Goal: Obtain resource: Obtain resource

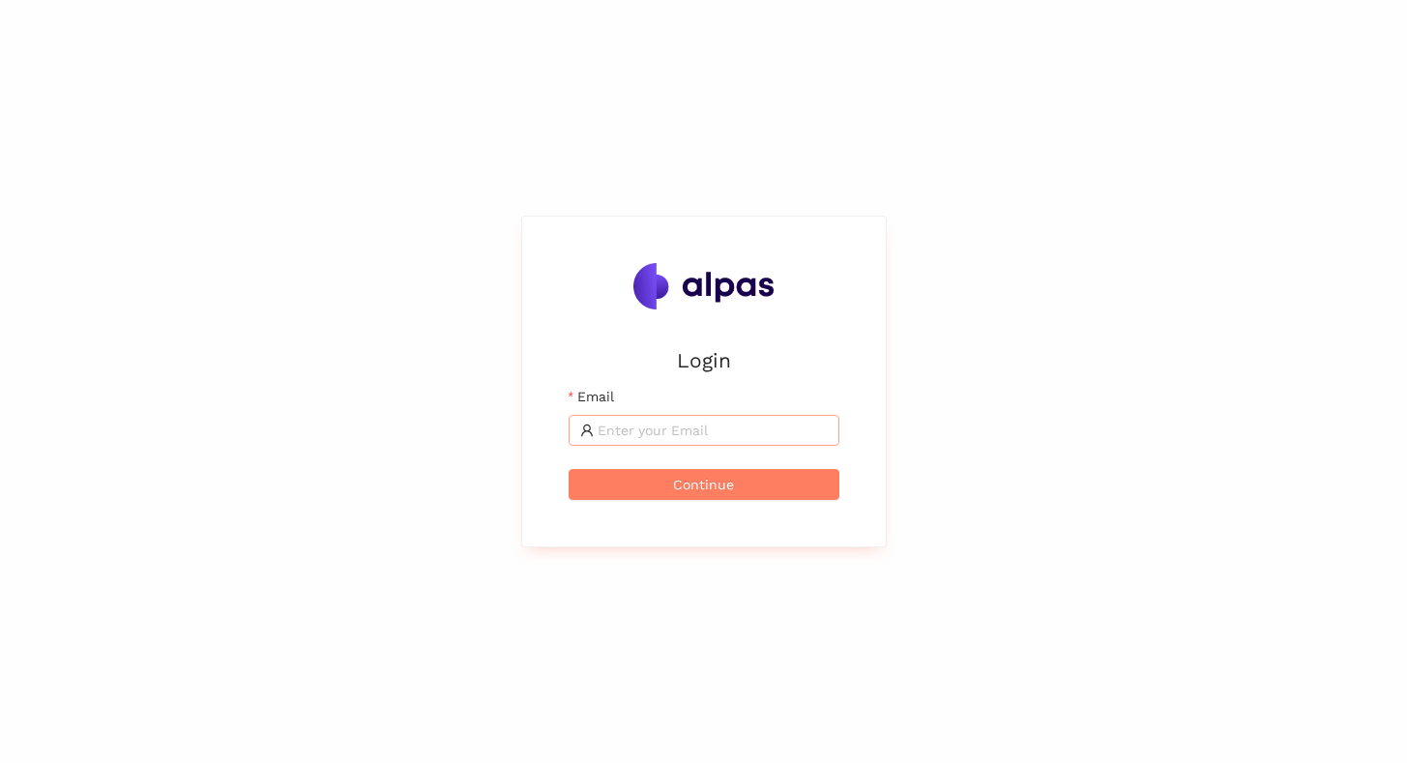
click at [620, 444] on span at bounding box center [703, 430] width 271 height 31
type input "[EMAIL_ADDRESS]"
click at [703, 496] on button "Continue" at bounding box center [703, 484] width 271 height 31
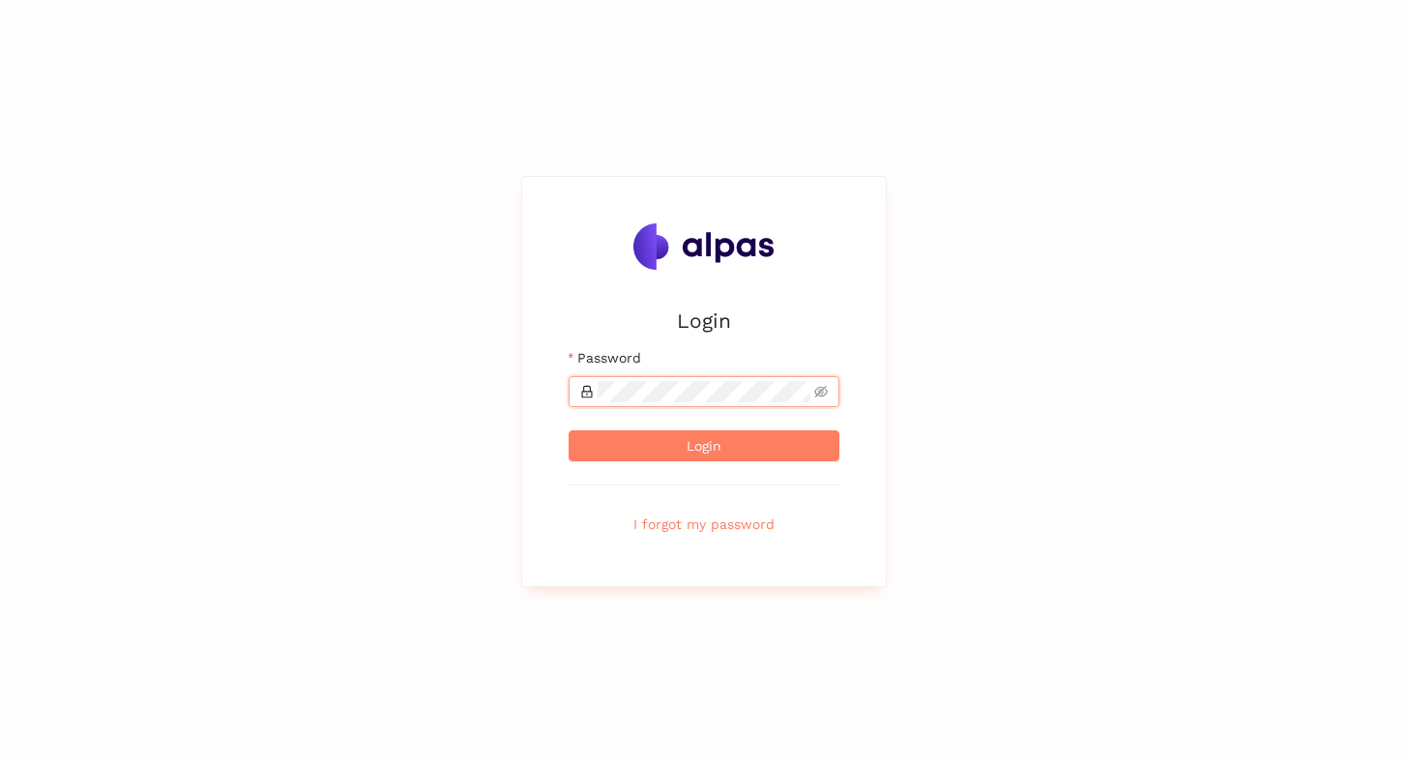
click at [568, 430] on button "Login" at bounding box center [703, 445] width 271 height 31
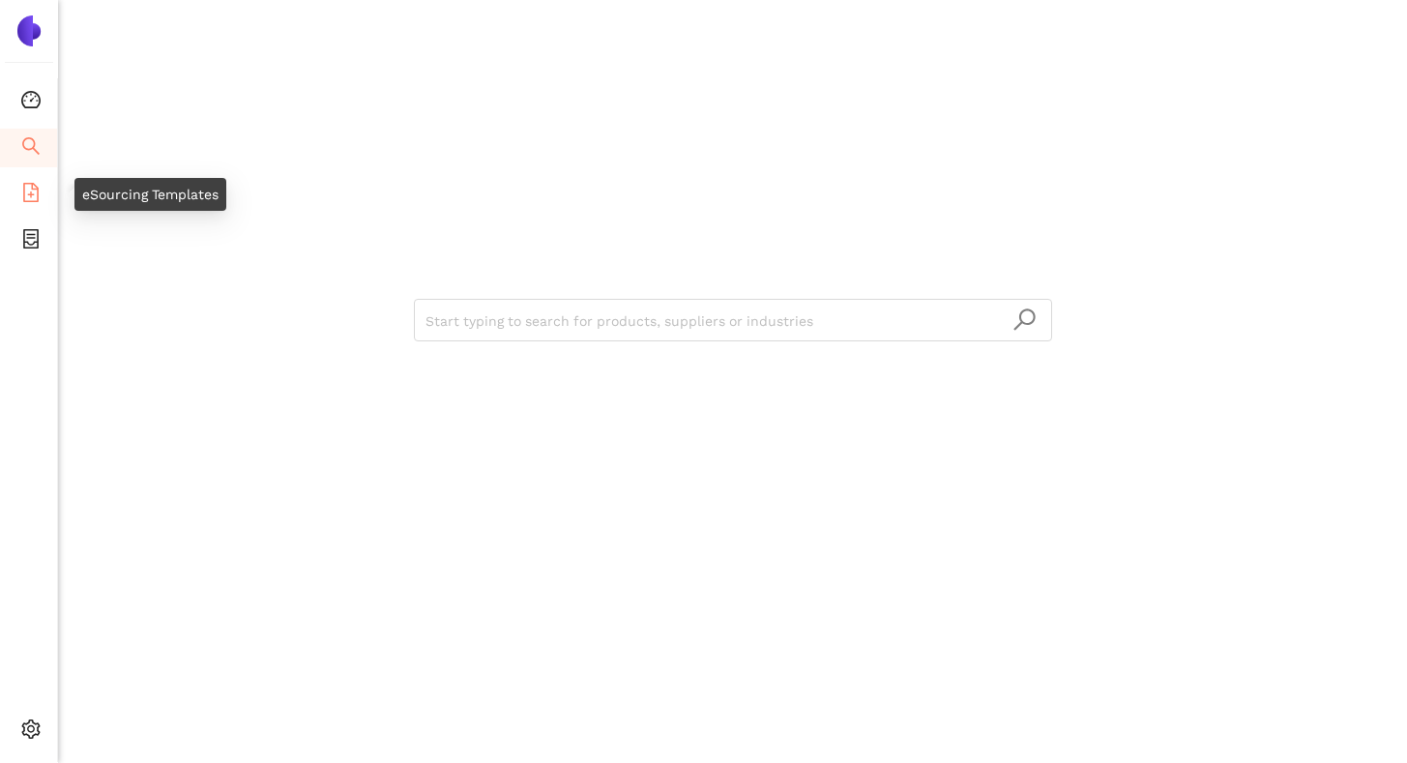
click at [44, 195] on li "eSourcing Templates" at bounding box center [28, 194] width 57 height 39
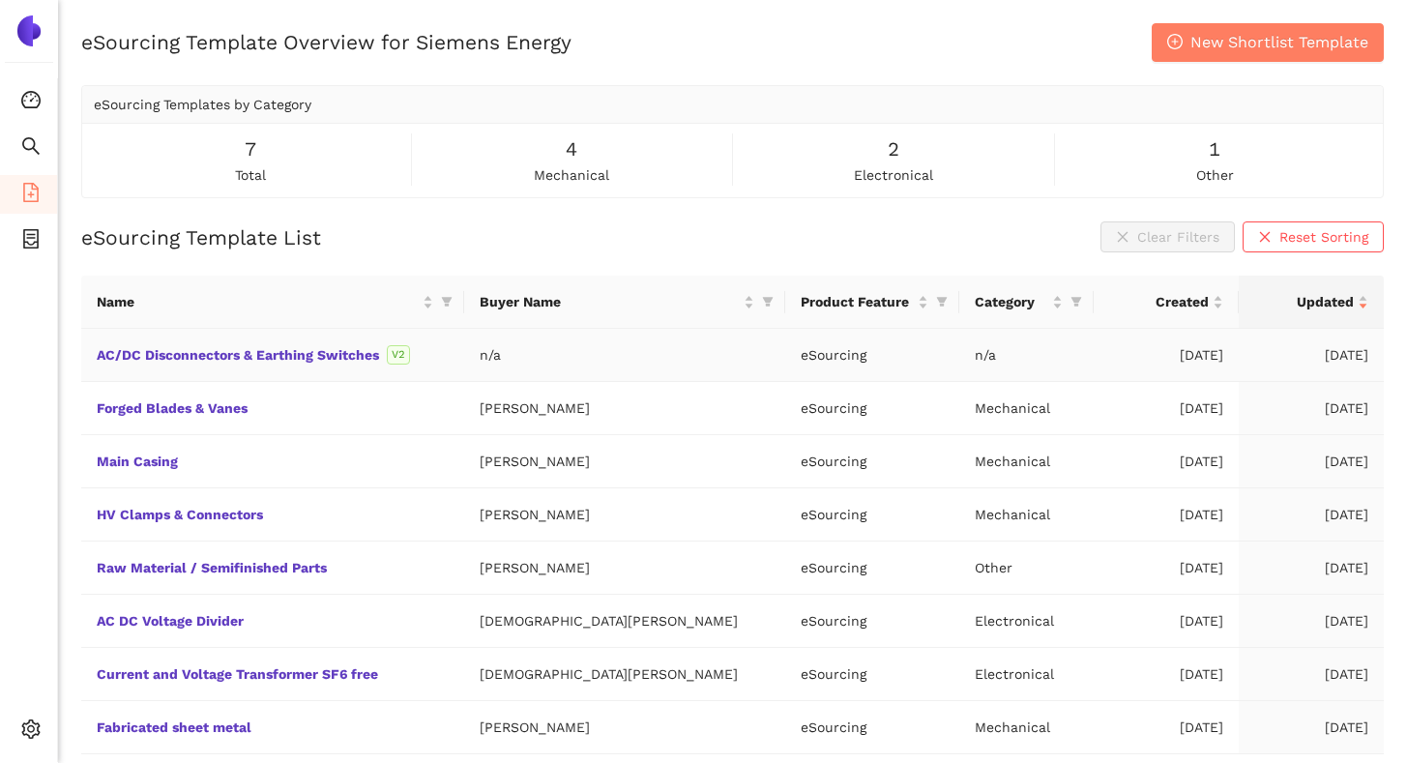
click at [299, 345] on div "AC/DC Disconnectors & Earthing Switches V2" at bounding box center [273, 354] width 352 height 21
click at [0, 0] on link "AC/DC Disconnectors & Earthing Switches" at bounding box center [0, 0] width 0 height 0
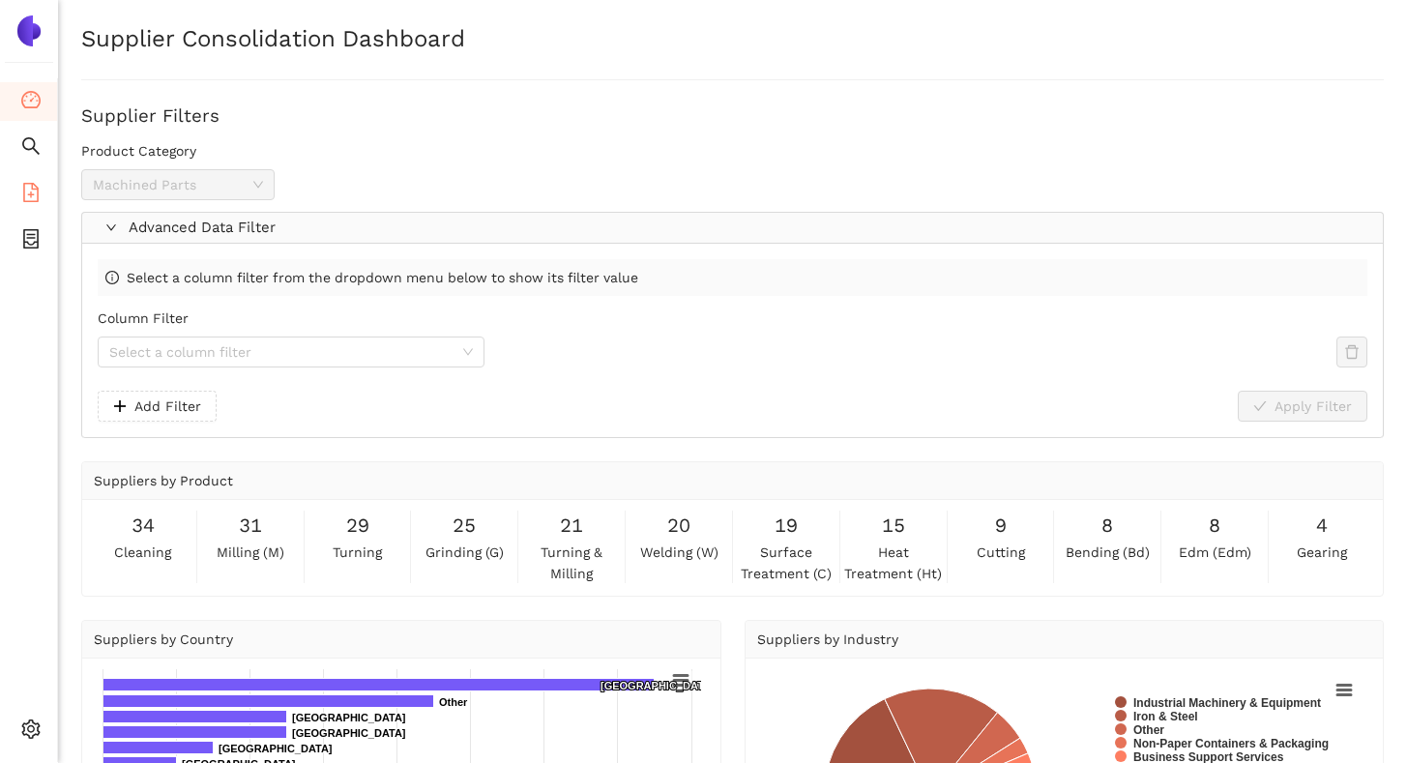
click at [37, 181] on span "file-add" at bounding box center [30, 195] width 19 height 39
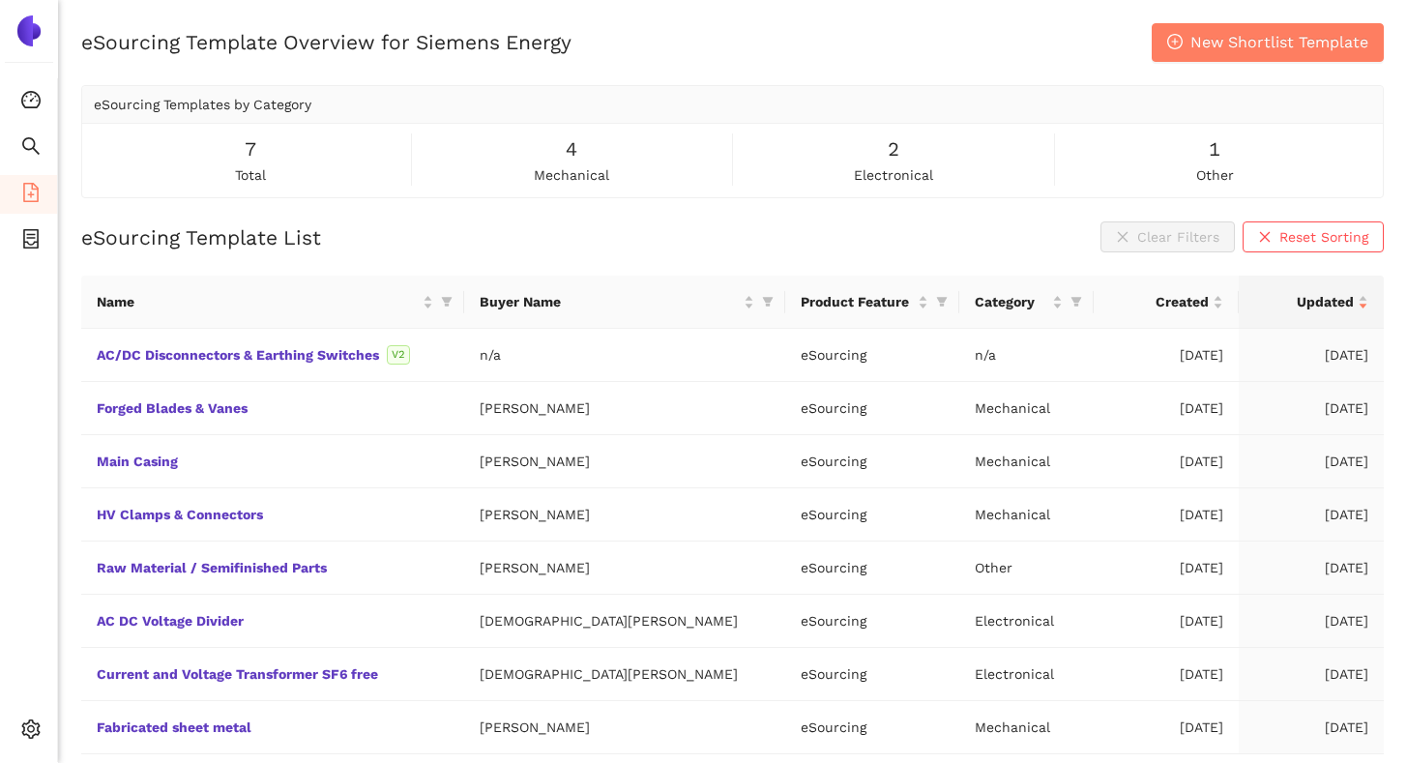
scroll to position [53, 0]
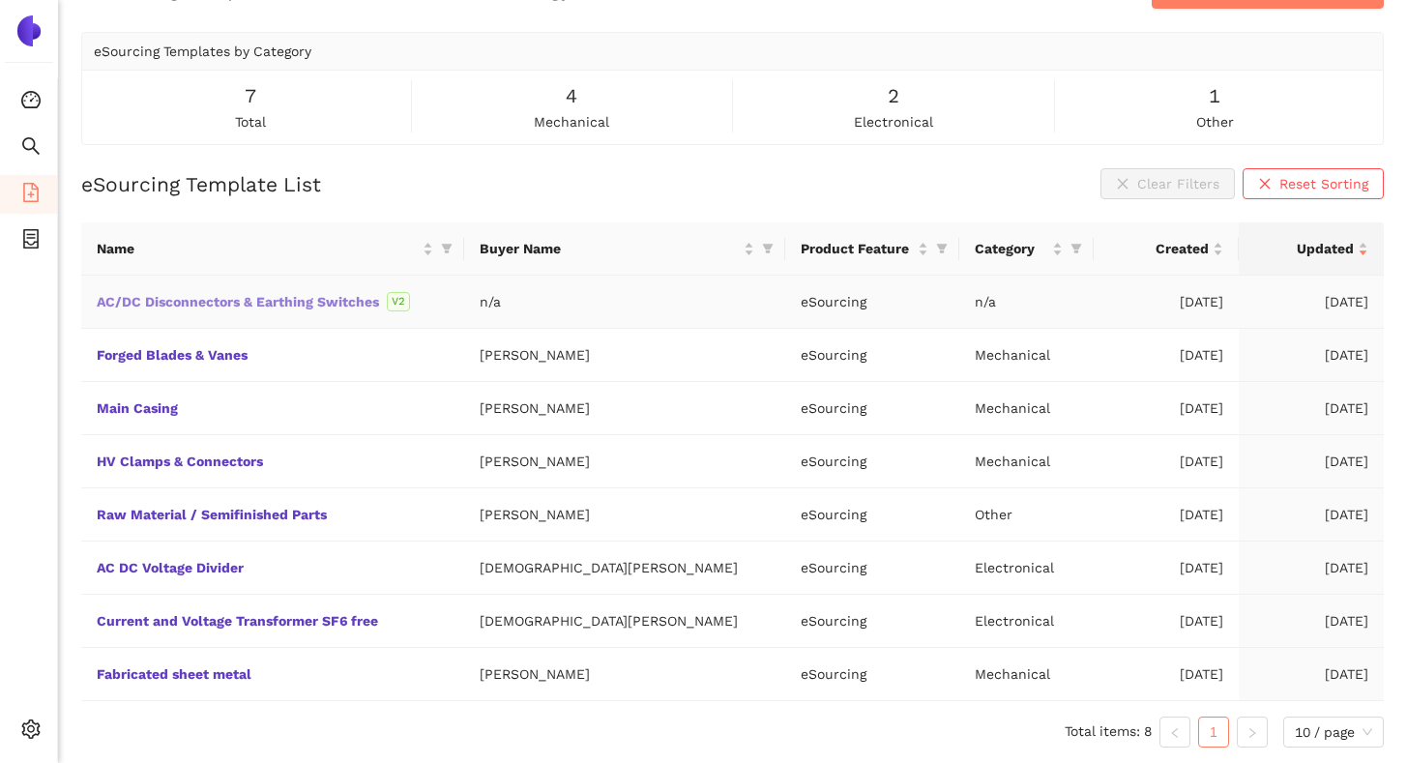
click at [0, 0] on link "AC/DC Disconnectors & Earthing Switches" at bounding box center [0, 0] width 0 height 0
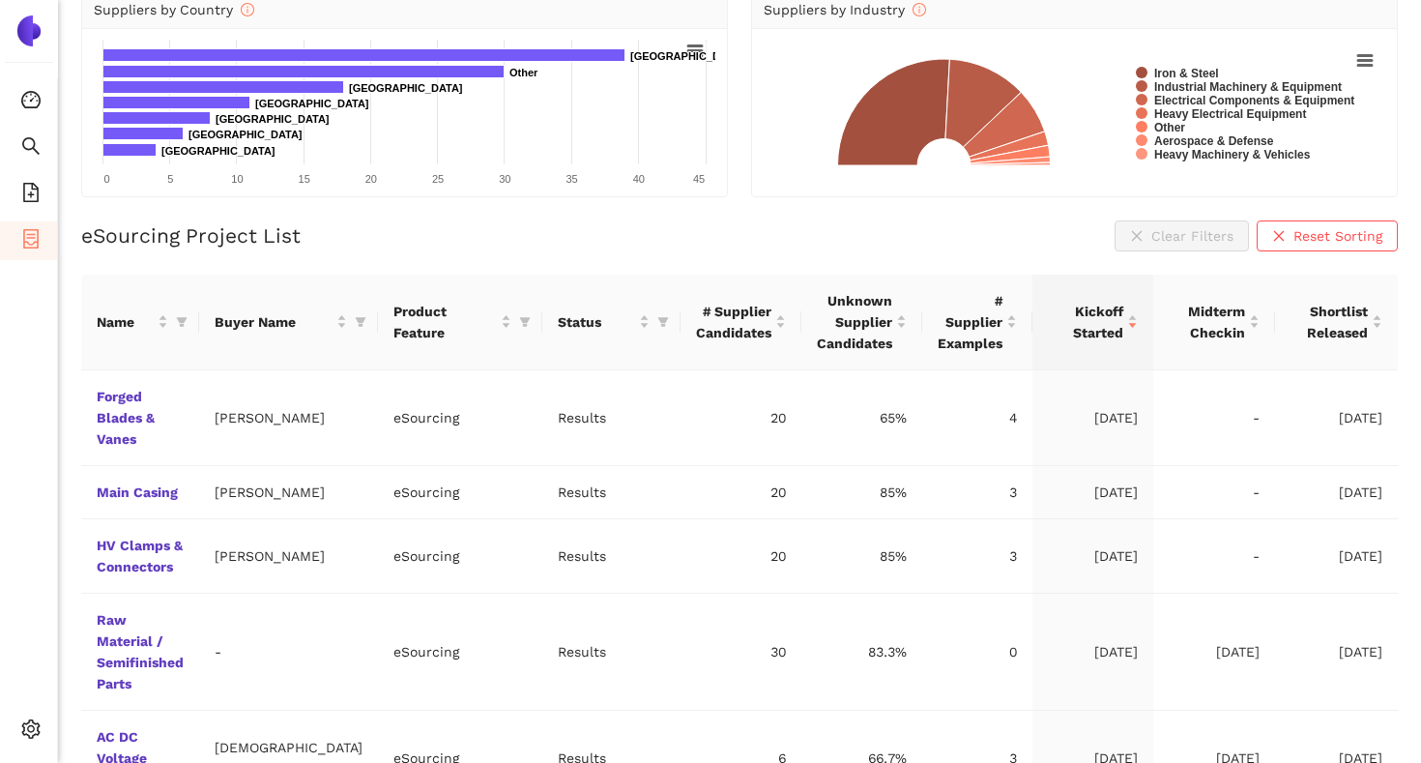
scroll to position [176, 0]
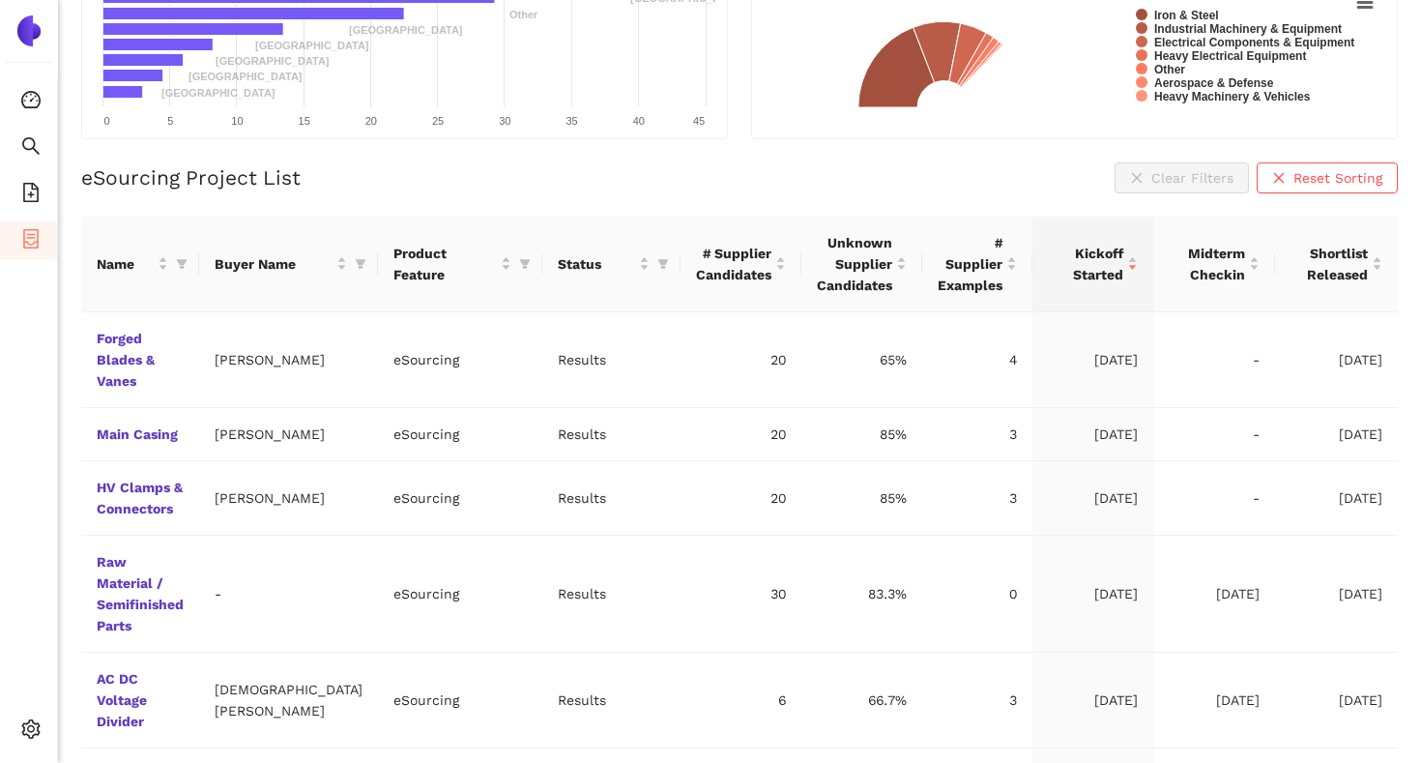
scroll to position [380, 0]
